Goal: Navigation & Orientation: Go to known website

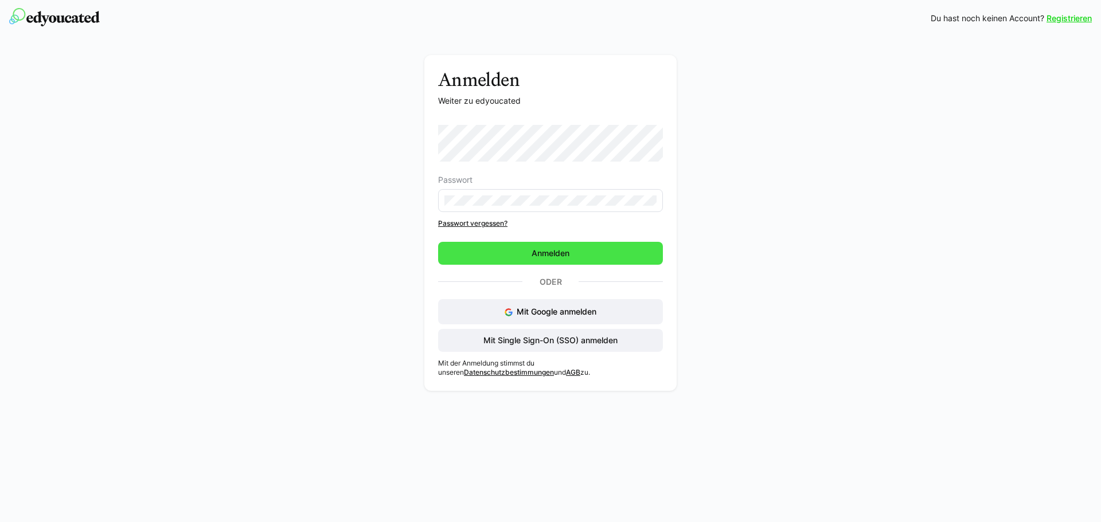
click at [576, 253] on span "Anmelden" at bounding box center [550, 253] width 225 height 23
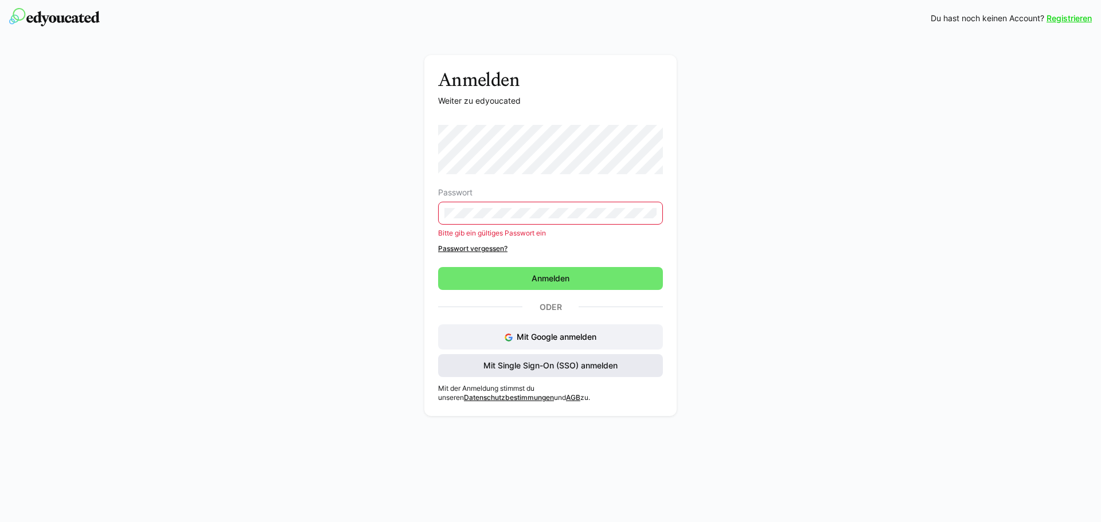
click at [546, 371] on span "Mit Single Sign-On (SSO) anmelden" at bounding box center [550, 365] width 225 height 23
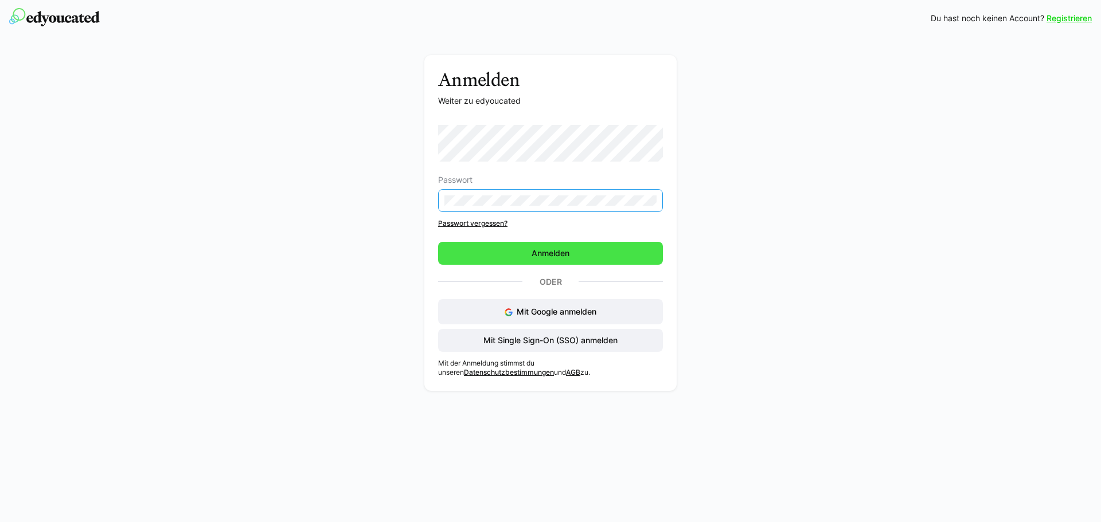
click at [557, 252] on span "Anmelden" at bounding box center [550, 253] width 41 height 11
